Goal: Task Accomplishment & Management: Manage account settings

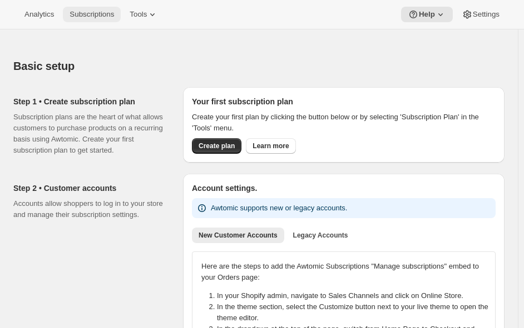
click at [101, 12] on span "Subscriptions" at bounding box center [91, 14] width 44 height 9
click at [76, 14] on span "Subscriptions" at bounding box center [91, 14] width 44 height 9
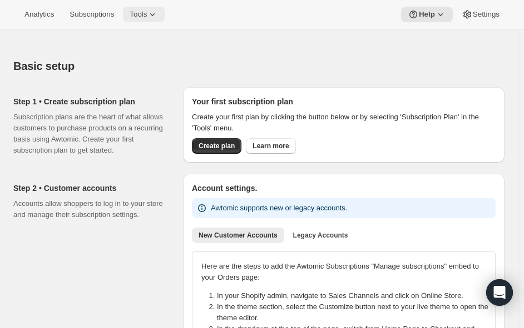
click at [133, 21] on button "Tools" at bounding box center [144, 15] width 42 height 16
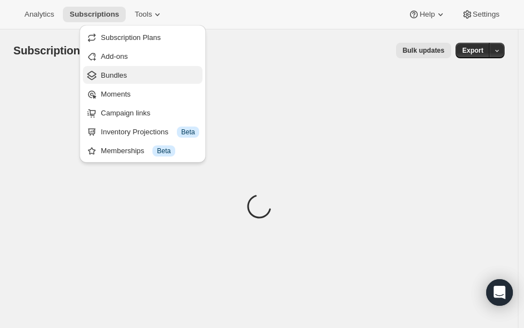
drag, startPoint x: 139, startPoint y: 85, endPoint x: 135, endPoint y: 76, distance: 10.4
click at [135, 76] on ul "Subscription Plans Add-ons Bundles Moments Campaign links Inventory Projections…" at bounding box center [142, 93] width 119 height 131
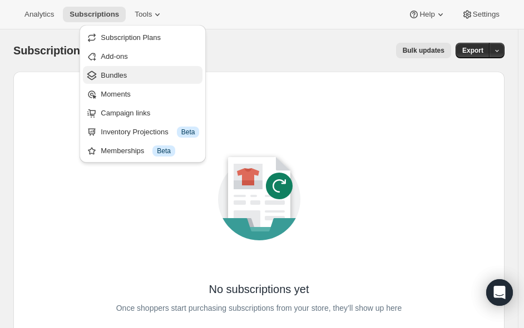
click at [135, 76] on span "Bundles" at bounding box center [150, 75] width 98 height 11
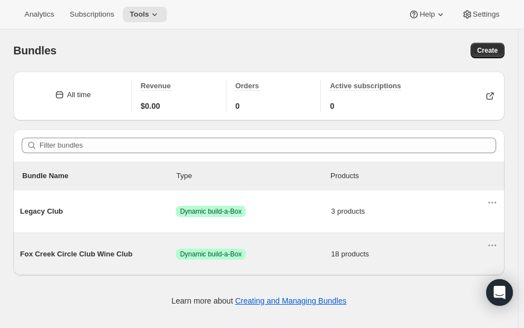
click at [84, 254] on span "Fox Creek Circle Club Wine Club" at bounding box center [98, 254] width 156 height 11
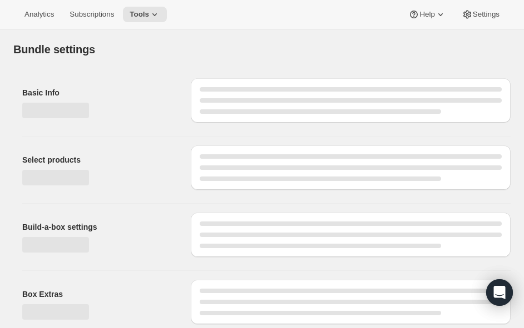
type input "Fox Creek Circle Club Wine Club"
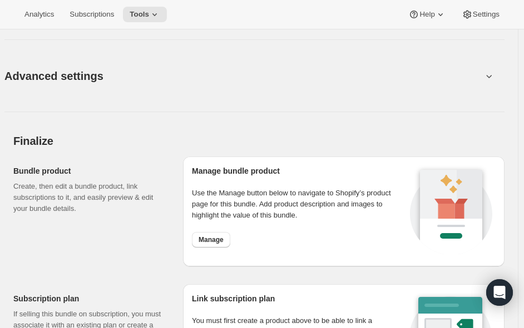
scroll to position [1505, 0]
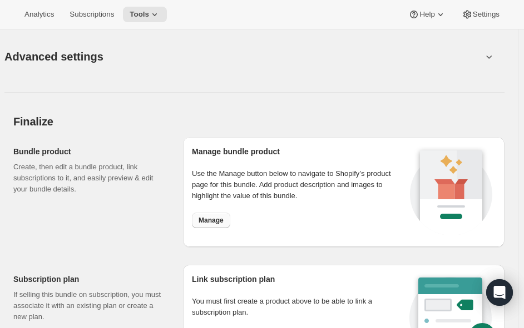
click at [211, 215] on button "Manage" at bounding box center [211, 221] width 38 height 16
drag, startPoint x: 0, startPoint y: 16, endPoint x: 267, endPoint y: 99, distance: 279.5
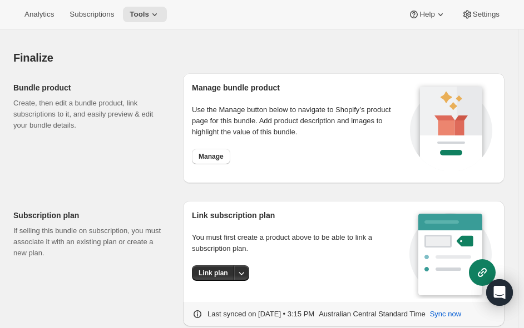
scroll to position [1598, 0]
